Goal: Browse casually

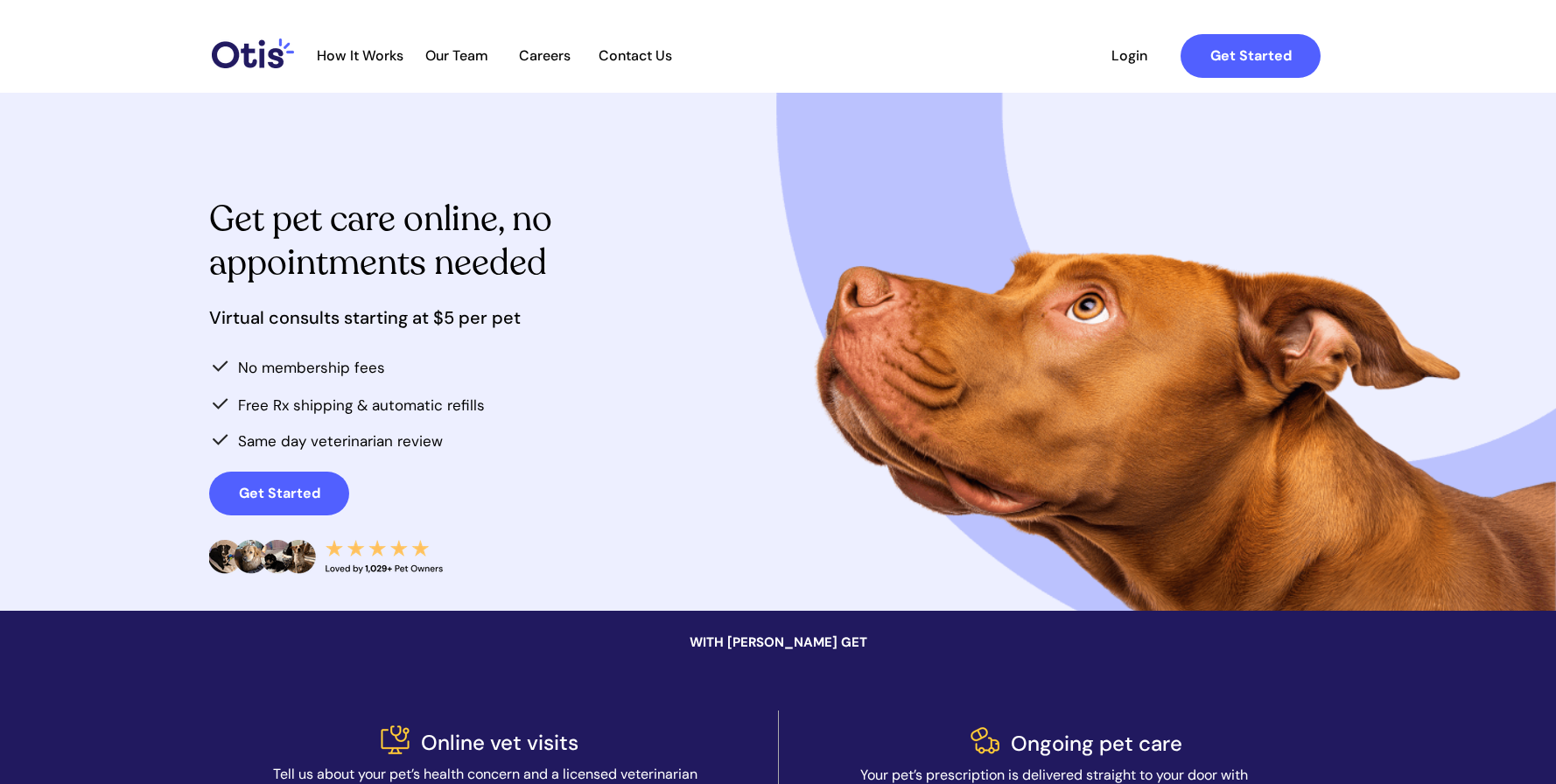
click at [231, 54] on img at bounding box center [252, 53] width 82 height 29
click at [231, 48] on img at bounding box center [252, 53] width 82 height 29
